Goal: Task Accomplishment & Management: Manage account settings

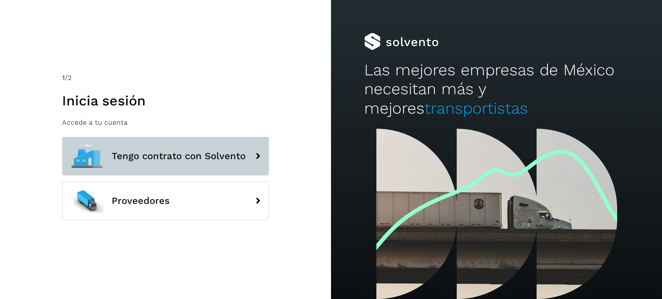
click at [209, 153] on span "Tengo contrato con Solvento" at bounding box center [179, 156] width 134 height 10
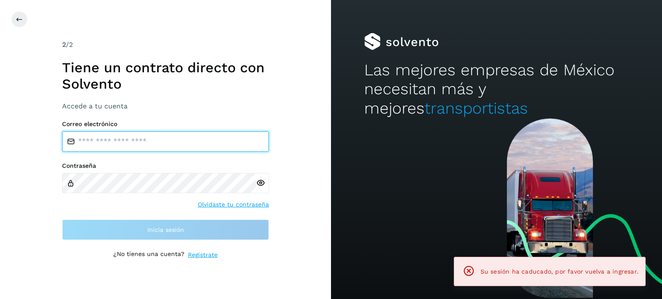
type input "**********"
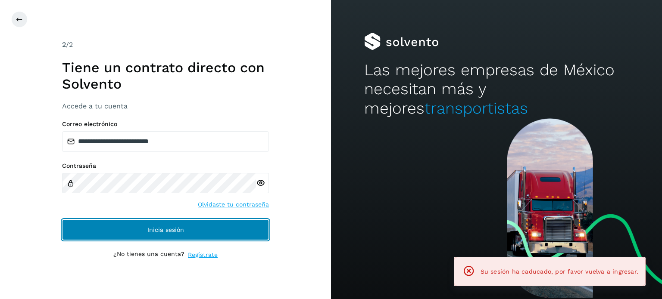
click at [215, 230] on button "Inicia sesión" at bounding box center [165, 230] width 207 height 21
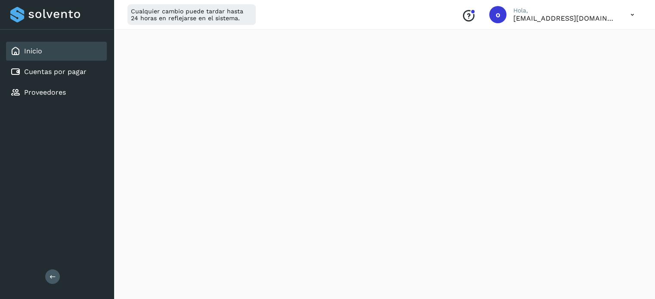
scroll to position [517, 0]
